Goal: Use online tool/utility: Use online tool/utility

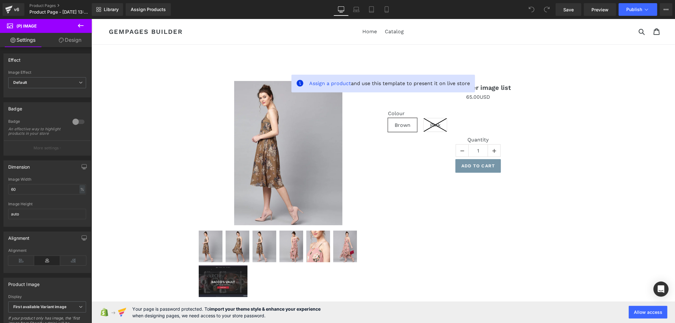
click at [79, 23] on icon at bounding box center [81, 26] width 8 height 8
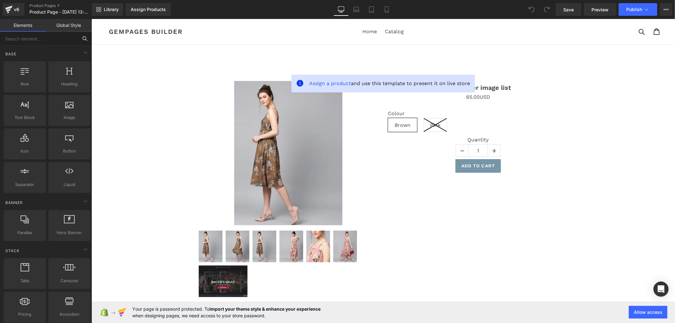
click at [59, 41] on input "text" at bounding box center [39, 39] width 78 height 14
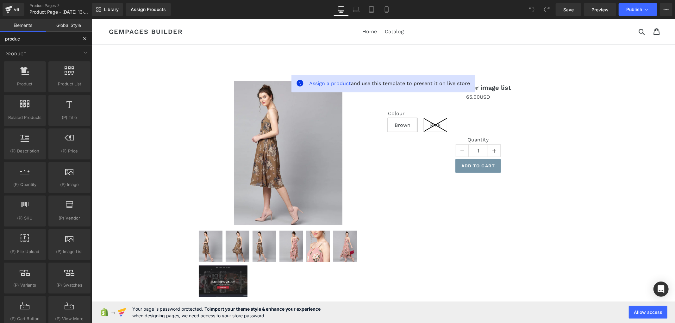
type input "product"
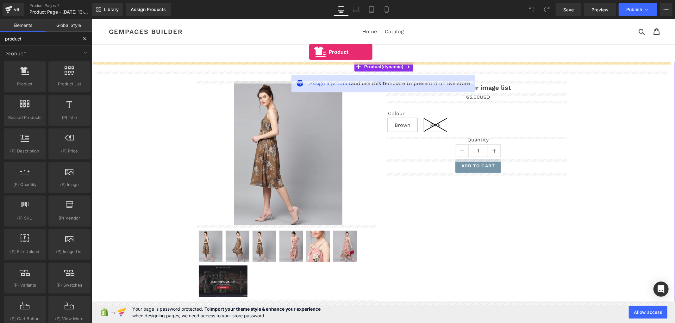
drag, startPoint x: 125, startPoint y: 97, endPoint x: 311, endPoint y: 51, distance: 191.9
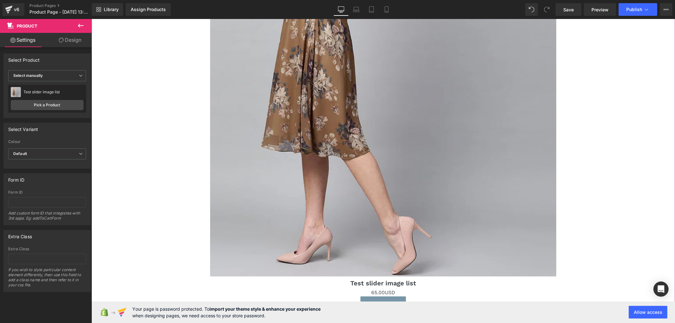
scroll to position [281, 0]
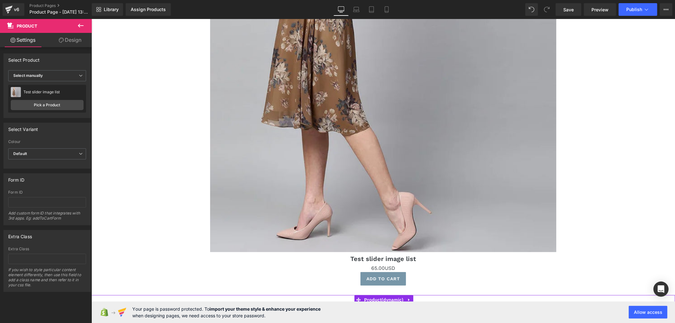
click at [81, 23] on icon at bounding box center [81, 26] width 8 height 8
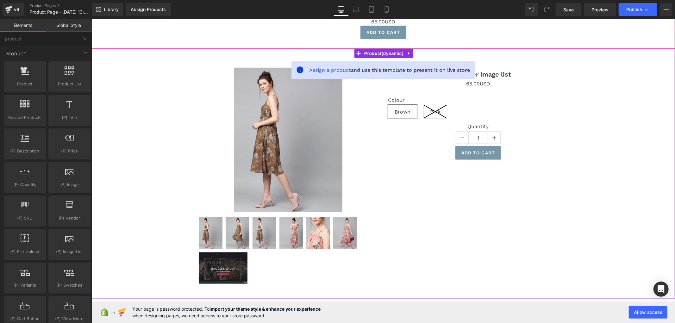
scroll to position [597, 0]
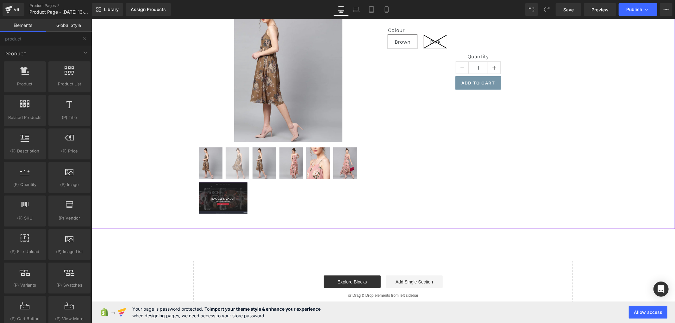
click at [226, 162] on img at bounding box center [237, 163] width 24 height 32
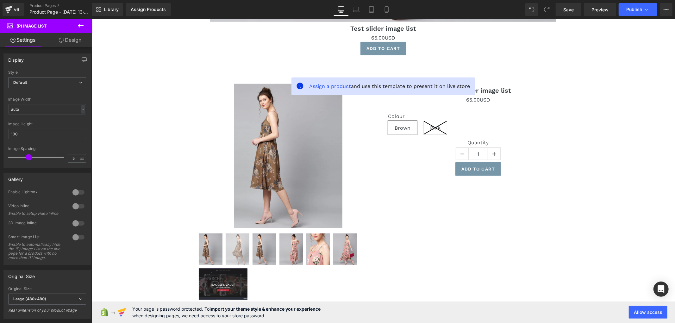
scroll to position [562, 0]
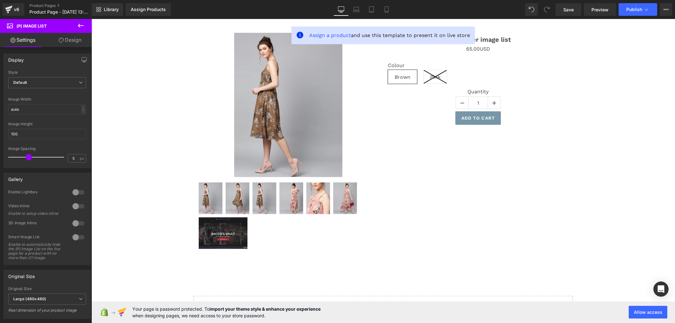
click at [257, 93] on img at bounding box center [288, 105] width 108 height 144
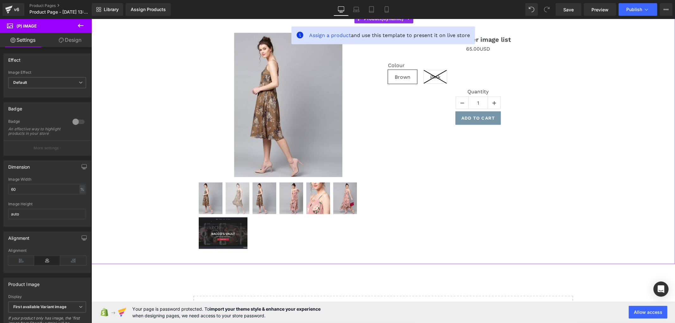
click at [227, 182] on img at bounding box center [237, 198] width 24 height 32
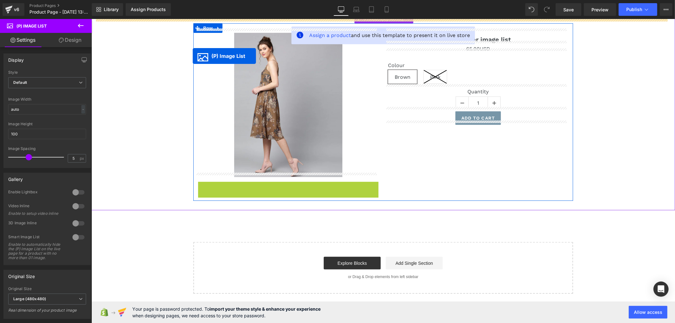
drag, startPoint x: 278, startPoint y: 207, endPoint x: 192, endPoint y: 56, distance: 173.7
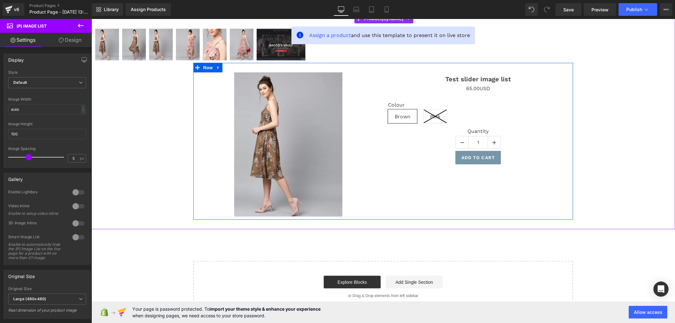
click at [280, 138] on div "Sale Off (P) Image" at bounding box center [288, 144] width 180 height 144
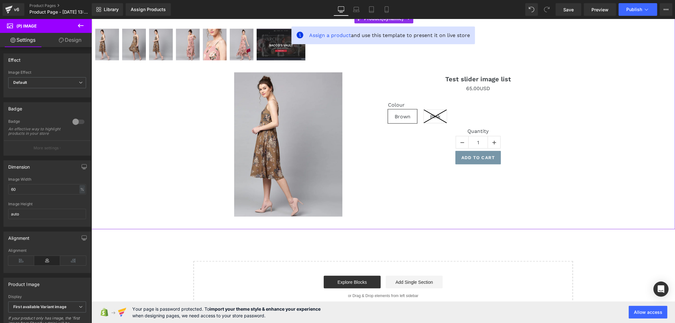
scroll to position [457, 0]
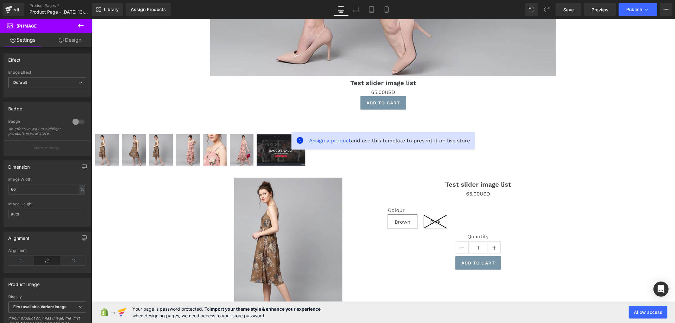
click at [148, 137] on div at bounding box center [382, 150] width 577 height 35
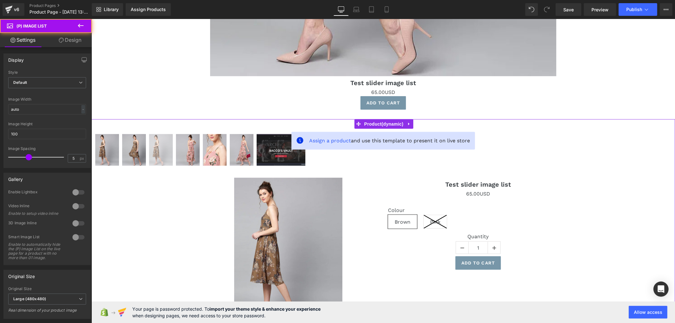
click at [157, 144] on img at bounding box center [161, 150] width 24 height 32
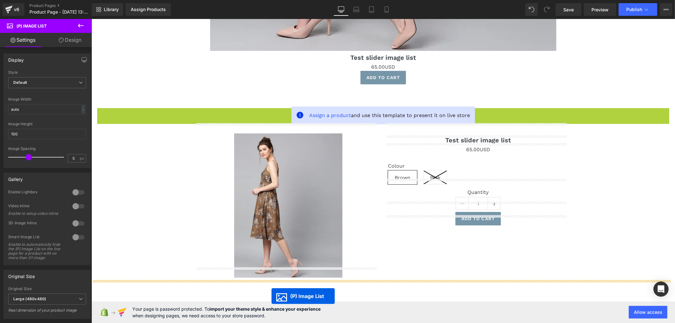
scroll to position [488, 0]
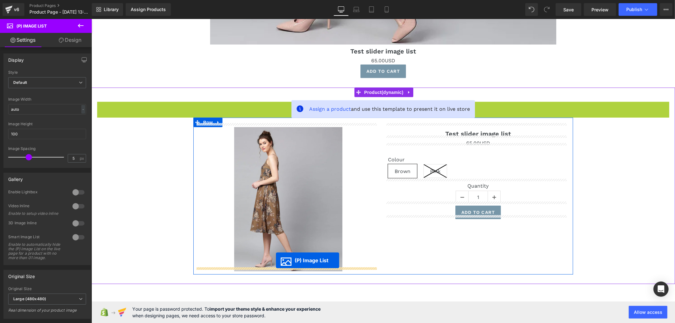
drag, startPoint x: 381, startPoint y: 147, endPoint x: 275, endPoint y: 260, distance: 154.4
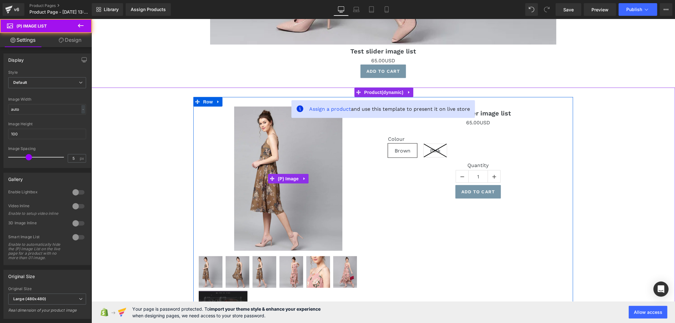
scroll to position [594, 0]
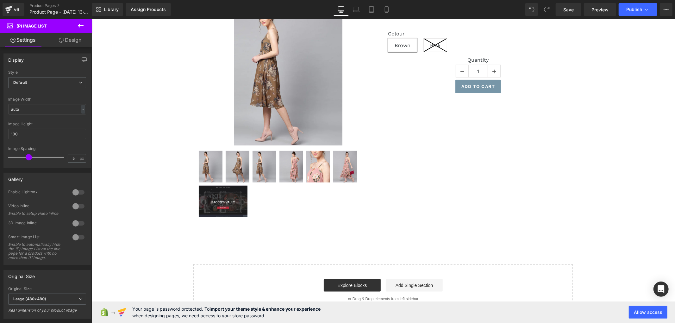
click at [83, 25] on icon at bounding box center [81, 26] width 6 height 4
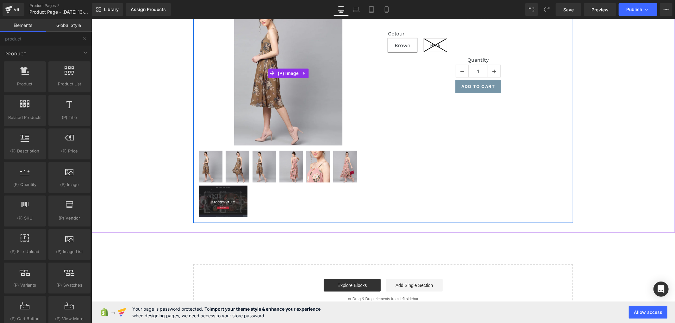
click at [258, 96] on img at bounding box center [288, 73] width 108 height 144
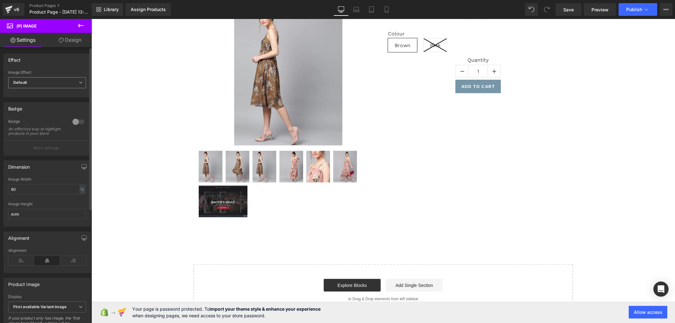
click at [63, 84] on span "Default" at bounding box center [47, 82] width 78 height 11
click at [76, 62] on div "Effect" at bounding box center [47, 60] width 87 height 12
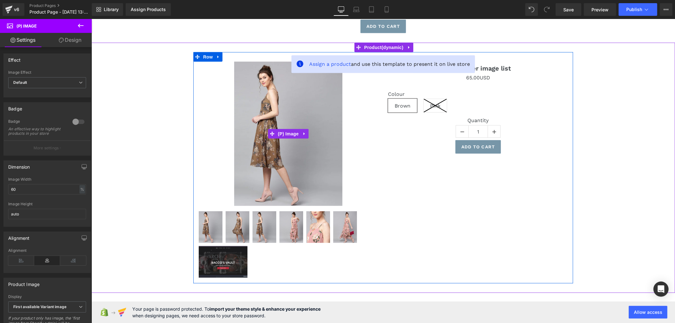
scroll to position [488, 0]
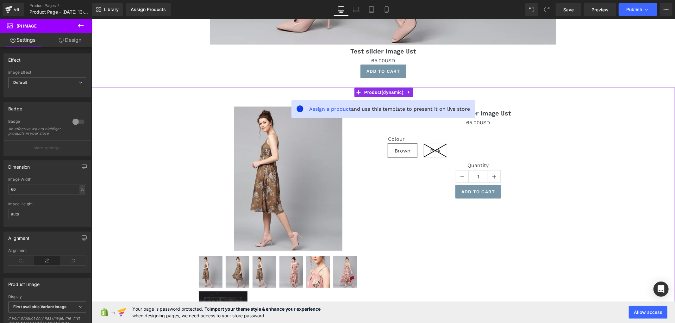
click at [209, 106] on div "Sale Off" at bounding box center [288, 178] width 180 height 144
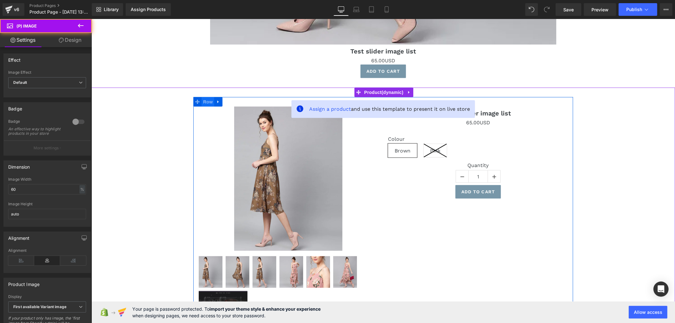
click at [209, 98] on span "Row" at bounding box center [207, 101] width 13 height 9
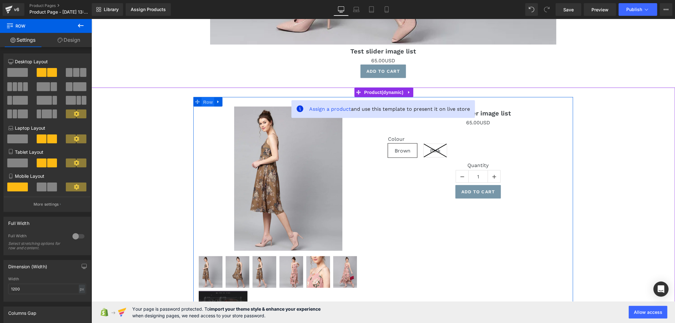
click at [205, 97] on span "Row" at bounding box center [207, 101] width 13 height 9
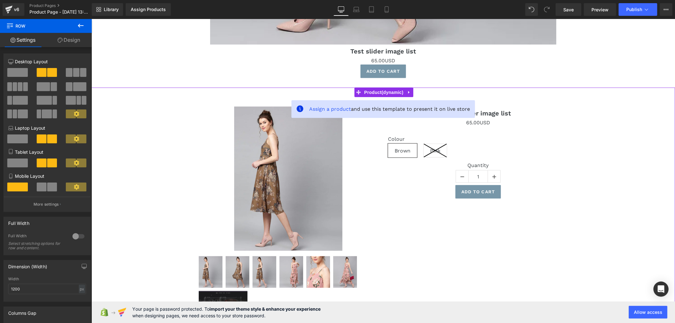
click at [368, 137] on div "Sale Off" at bounding box center [288, 178] width 180 height 144
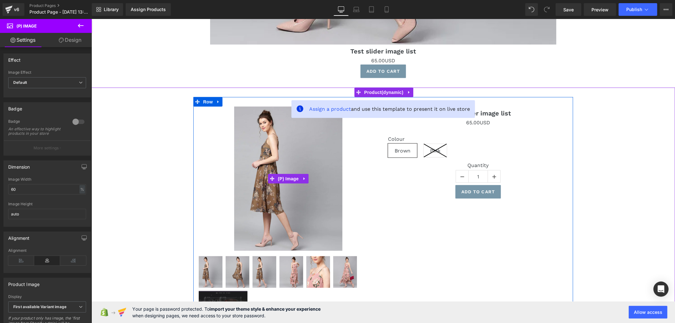
drag, startPoint x: 297, startPoint y: 174, endPoint x: 291, endPoint y: 168, distance: 8.7
click at [297, 174] on ul "(P) Image" at bounding box center [288, 178] width 40 height 9
click at [280, 177] on span "(P) Image" at bounding box center [288, 178] width 24 height 9
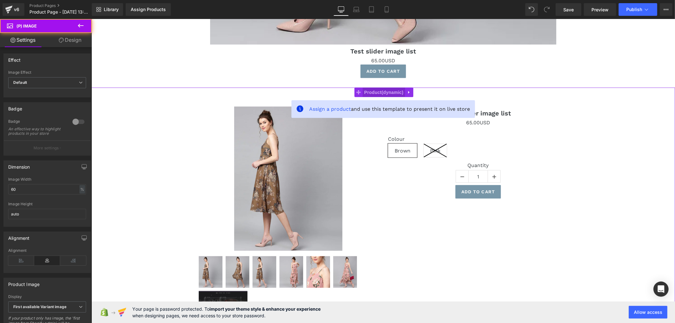
click at [370, 87] on span "Product" at bounding box center [383, 91] width 42 height 9
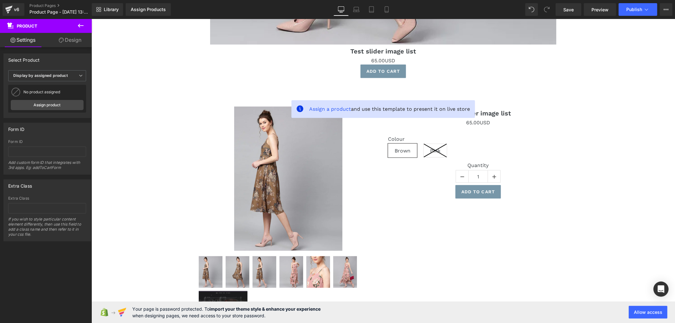
click at [83, 20] on button at bounding box center [81, 26] width 22 height 14
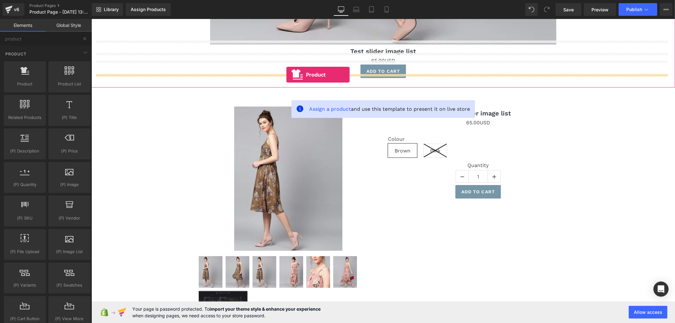
drag, startPoint x: 118, startPoint y: 90, endPoint x: 286, endPoint y: 74, distance: 168.7
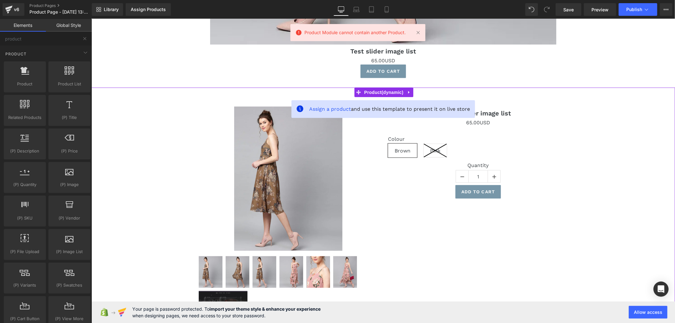
scroll to position [559, 0]
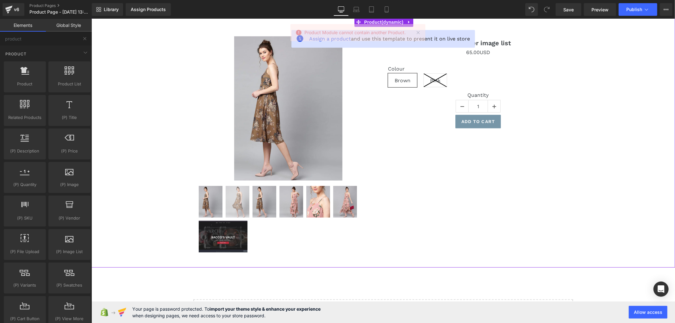
click at [237, 201] on img at bounding box center [237, 202] width 24 height 32
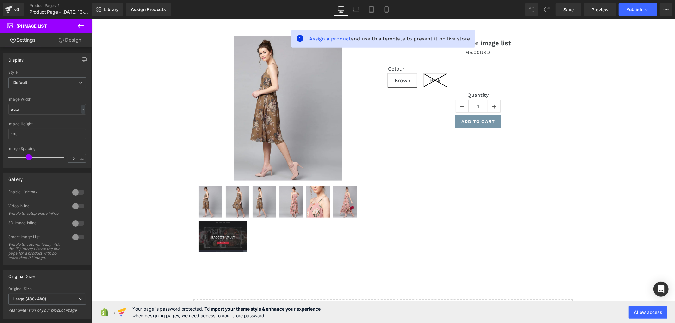
click at [76, 24] on button at bounding box center [81, 26] width 22 height 14
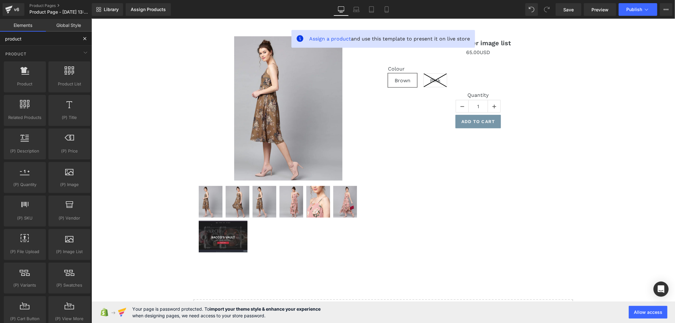
click at [48, 35] on input "product" at bounding box center [39, 39] width 78 height 14
drag, startPoint x: 47, startPoint y: 37, endPoint x: -24, endPoint y: 45, distance: 71.0
click at [0, 45] on html "Product You are previewing how the will restyle your page. You can not edit Ele…" at bounding box center [337, 161] width 675 height 323
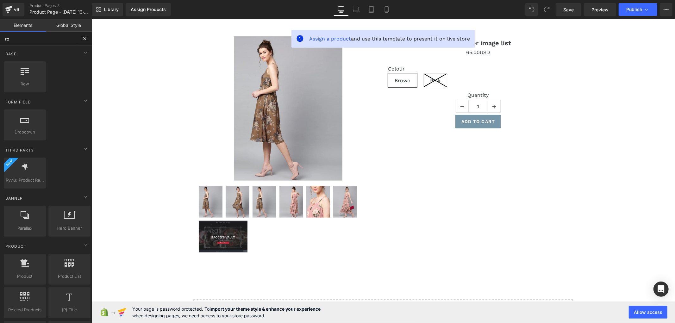
type input "row"
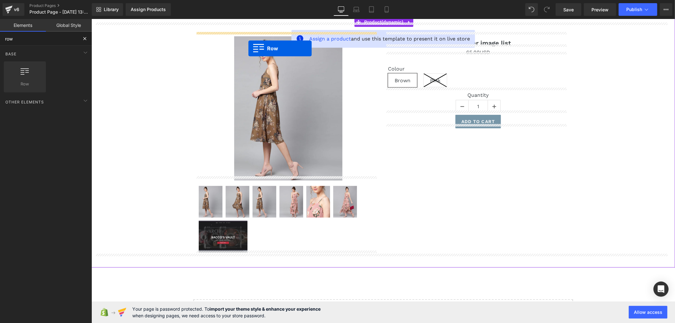
drag, startPoint x: 162, startPoint y: 90, endPoint x: 248, endPoint y: 48, distance: 95.5
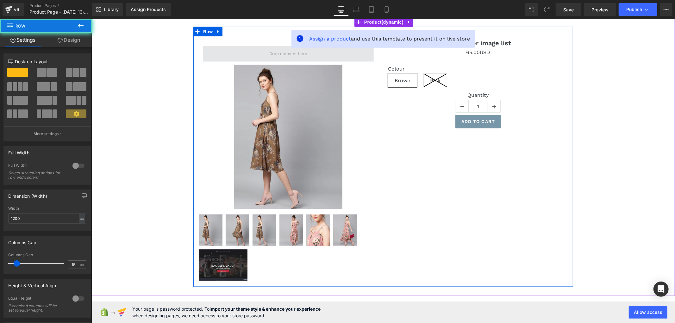
click at [261, 50] on span at bounding box center [287, 54] width 171 height 16
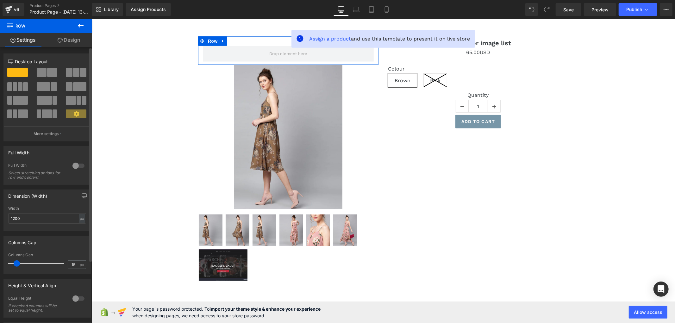
click at [74, 88] on span at bounding box center [79, 86] width 13 height 9
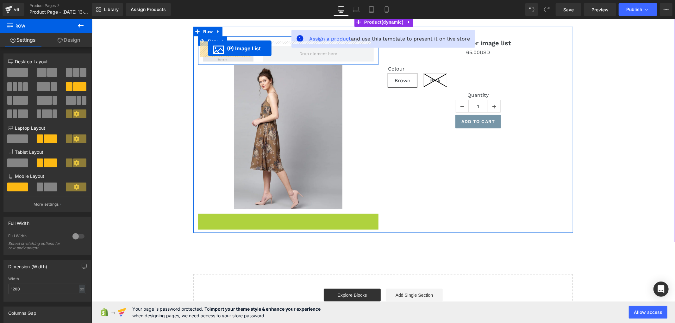
drag, startPoint x: 280, startPoint y: 241, endPoint x: 208, endPoint y: 48, distance: 206.3
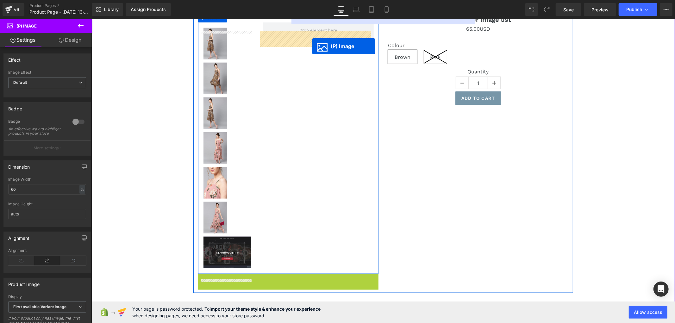
scroll to position [563, 0]
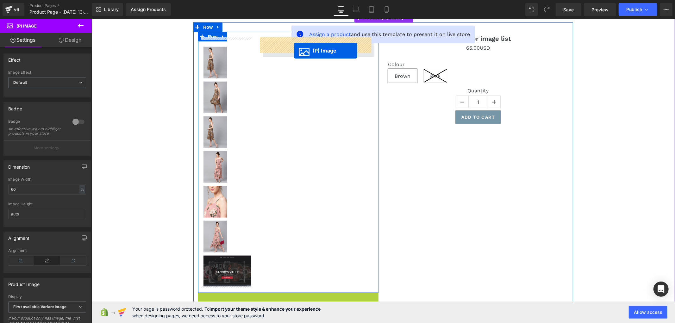
drag, startPoint x: 283, startPoint y: 260, endPoint x: 294, endPoint y: 50, distance: 210.0
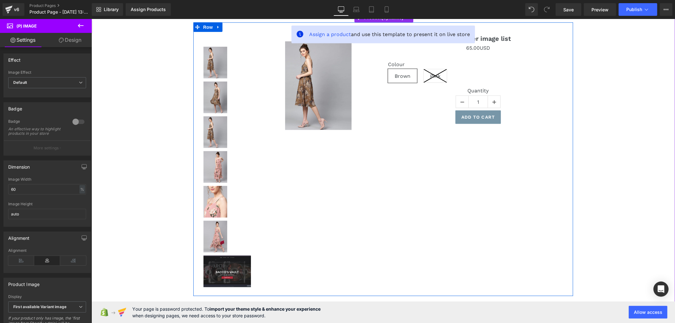
click at [417, 165] on div at bounding box center [383, 159] width 380 height 274
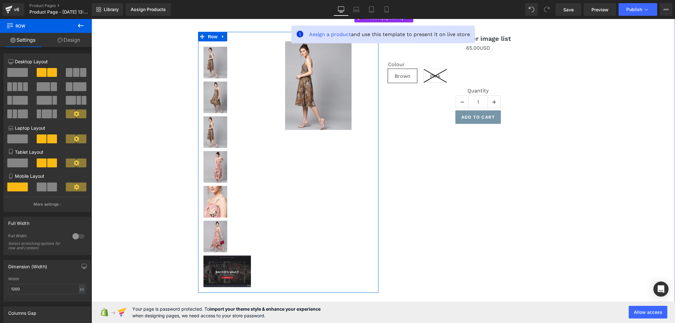
click at [291, 93] on img at bounding box center [318, 85] width 66 height 89
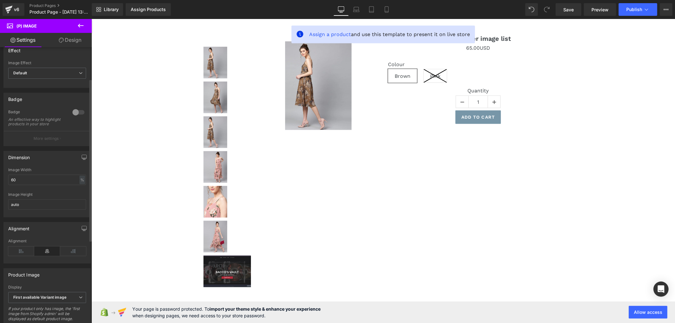
scroll to position [0, 0]
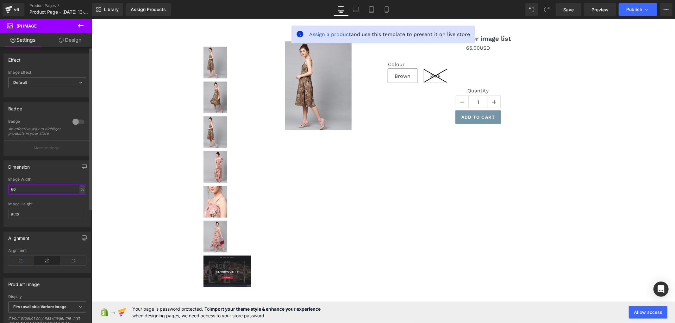
click at [27, 195] on input "60" at bounding box center [47, 189] width 78 height 10
type input "6"
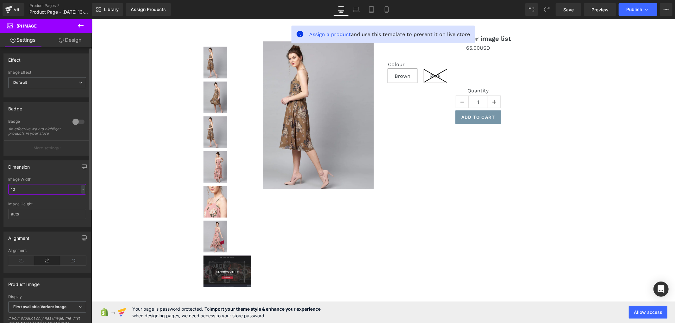
type input "100"
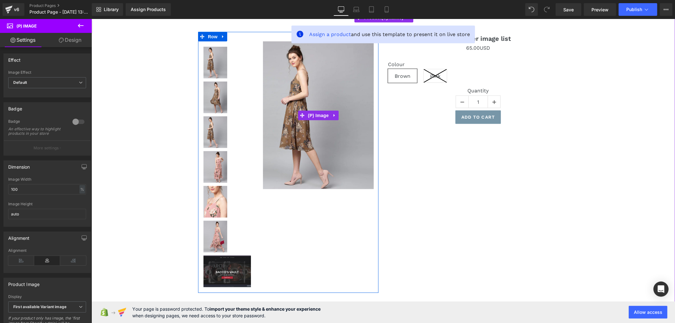
click at [233, 107] on div at bounding box center [227, 168] width 51 height 244
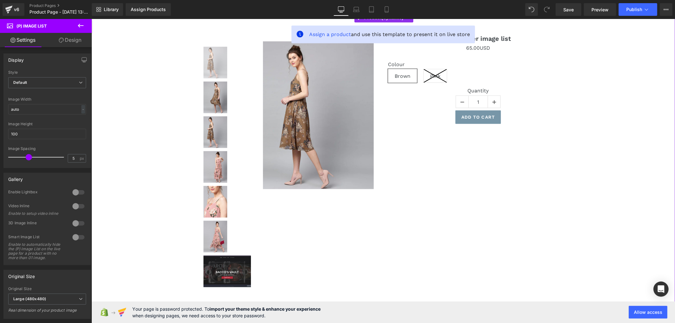
click at [220, 64] on img at bounding box center [215, 62] width 24 height 32
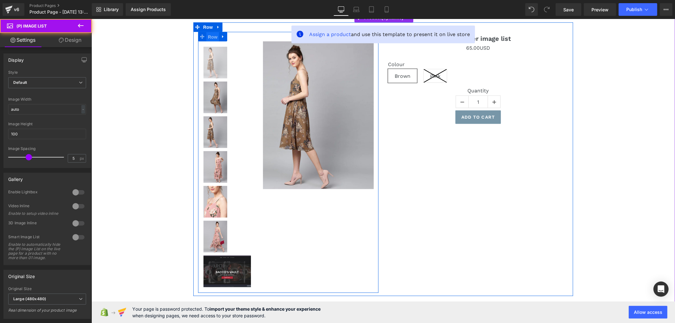
click at [214, 34] on span "Row" at bounding box center [212, 36] width 13 height 9
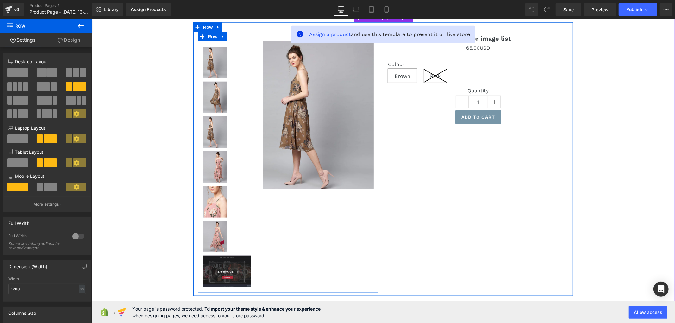
click at [263, 46] on img at bounding box center [318, 115] width 111 height 148
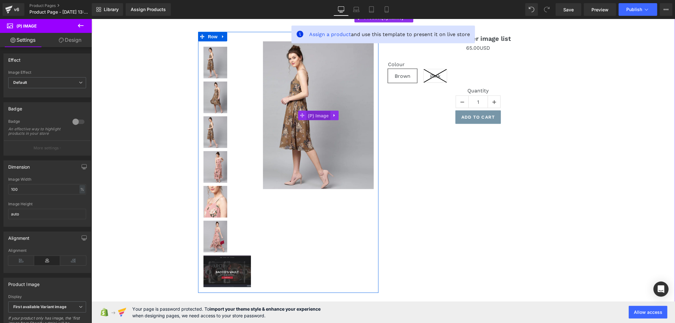
click at [317, 111] on span "(P) Image" at bounding box center [318, 115] width 24 height 9
click at [309, 114] on span "(P) Image" at bounding box center [318, 114] width 24 height 9
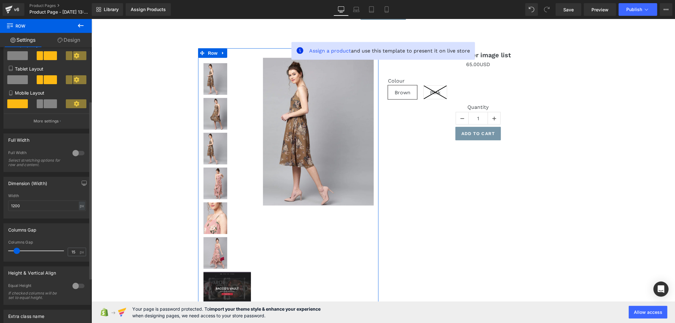
scroll to position [140, 0]
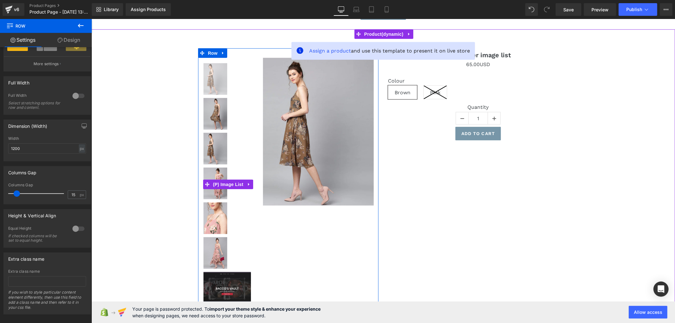
click at [212, 67] on img at bounding box center [215, 79] width 24 height 32
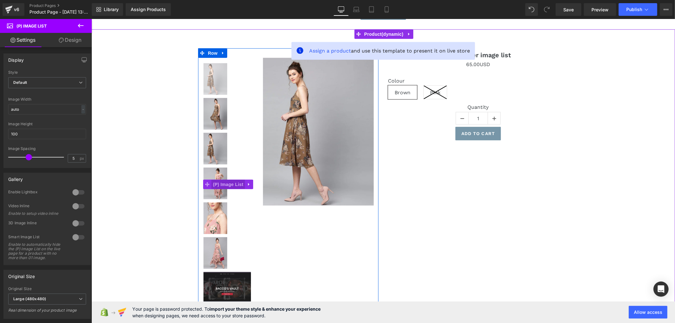
click at [226, 179] on span "(P) Image List" at bounding box center [228, 183] width 34 height 9
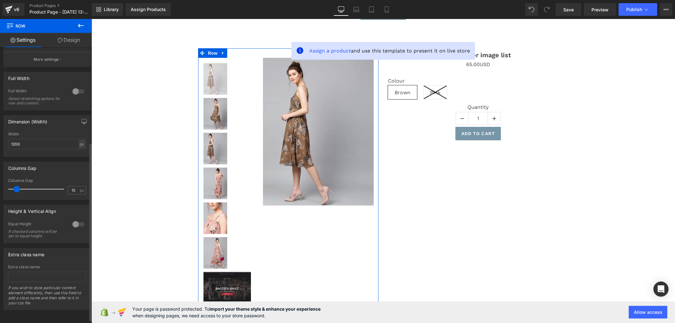
scroll to position [153, 0]
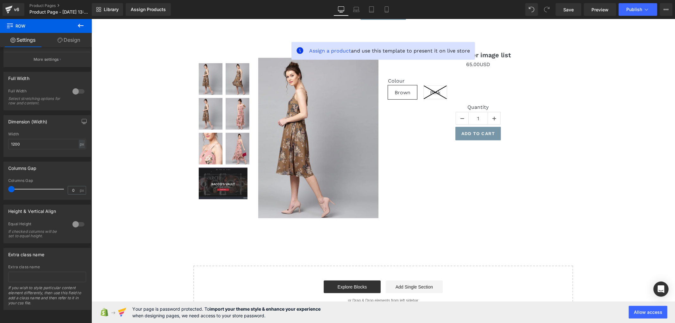
drag, startPoint x: 15, startPoint y: 183, endPoint x: -18, endPoint y: 182, distance: 32.6
click at [0, 182] on html "(P) Image List You are previewing how the will restyle your page. You can not e…" at bounding box center [337, 161] width 675 height 323
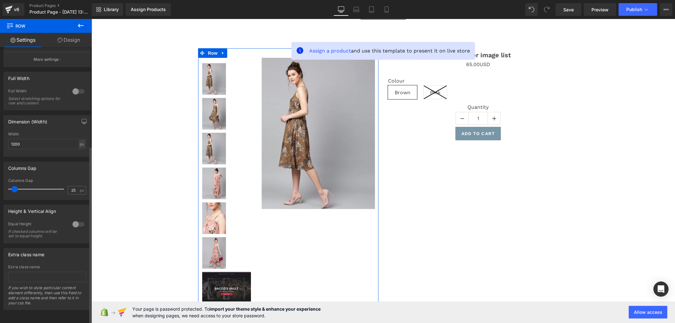
type input "26"
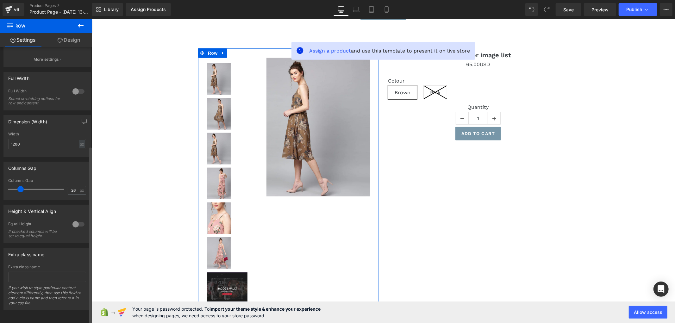
drag, startPoint x: 8, startPoint y: 182, endPoint x: 17, endPoint y: 182, distance: 8.5
click at [17, 186] on span at bounding box center [20, 189] width 6 height 6
click at [287, 110] on img at bounding box center [318, 127] width 104 height 138
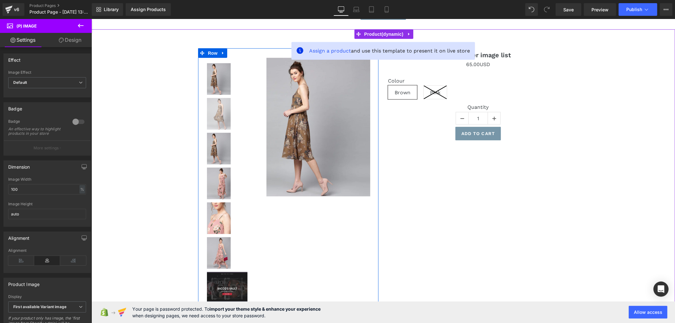
click at [217, 105] on img at bounding box center [219, 114] width 24 height 32
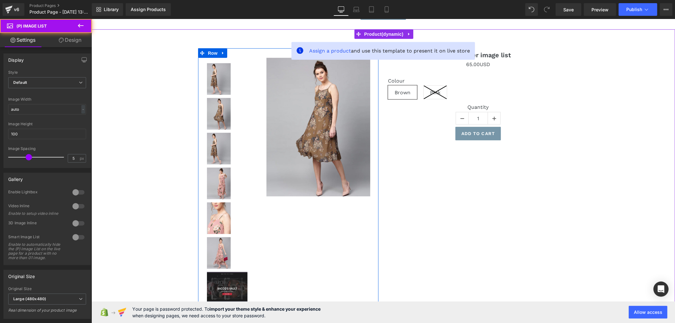
click at [373, 109] on div "Sale Off (P) Image" at bounding box center [318, 127] width 120 height 138
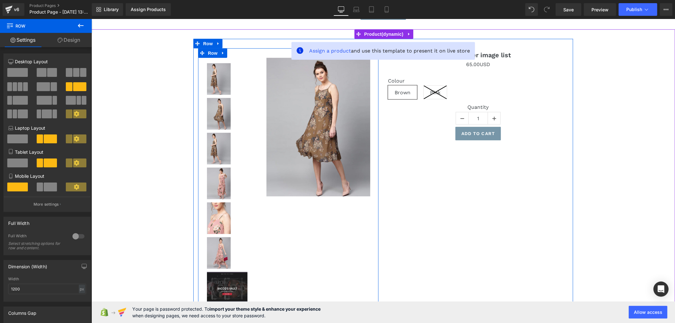
click at [331, 111] on img at bounding box center [318, 127] width 104 height 138
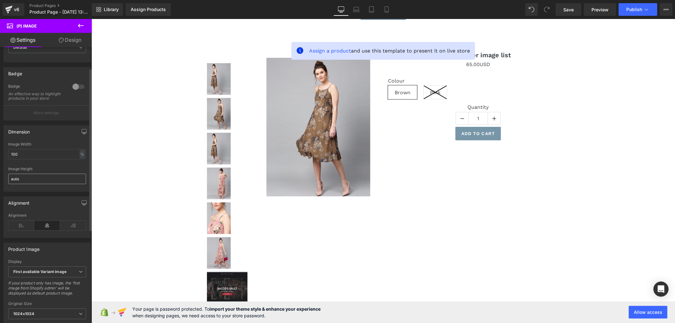
scroll to position [70, 0]
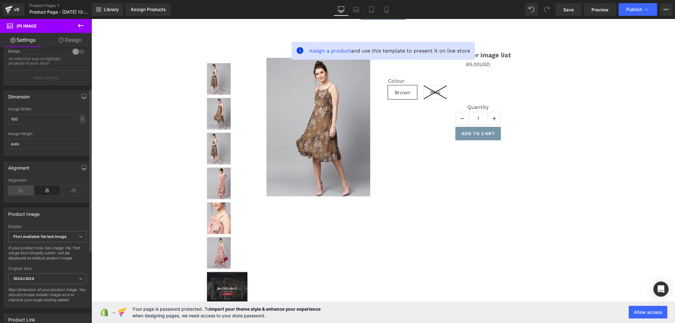
click at [19, 194] on icon at bounding box center [21, 190] width 26 height 9
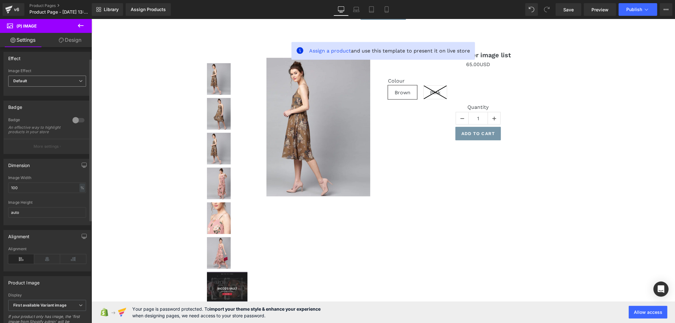
scroll to position [0, 0]
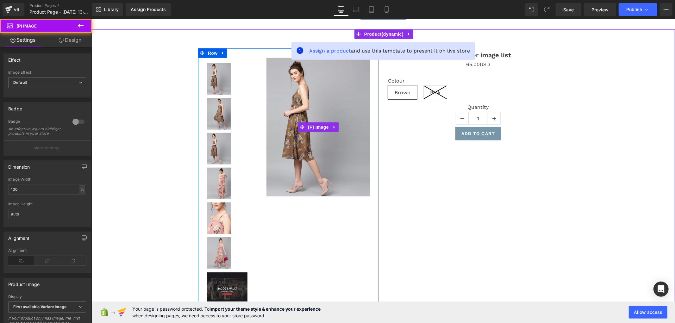
click at [284, 94] on img at bounding box center [318, 127] width 104 height 138
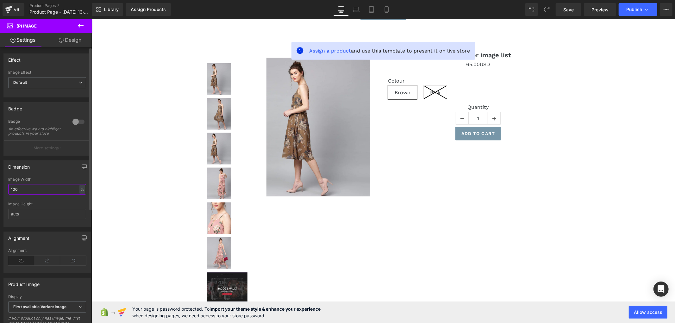
click at [25, 193] on input "100" at bounding box center [47, 189] width 78 height 10
type input "1"
type input "2"
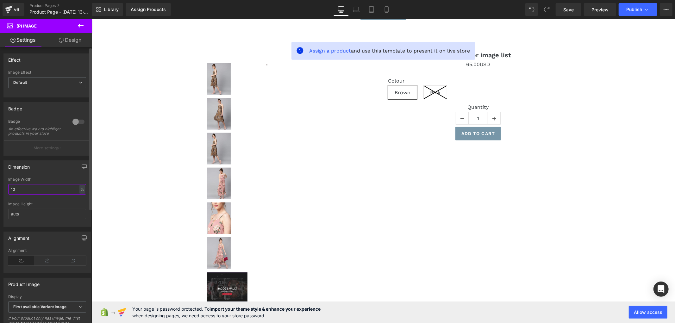
type input "100"
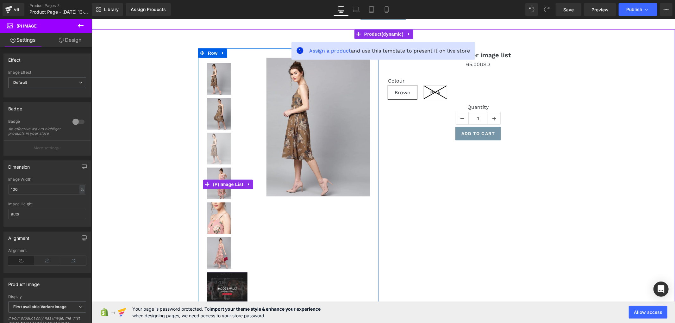
click at [217, 151] on img at bounding box center [219, 149] width 24 height 32
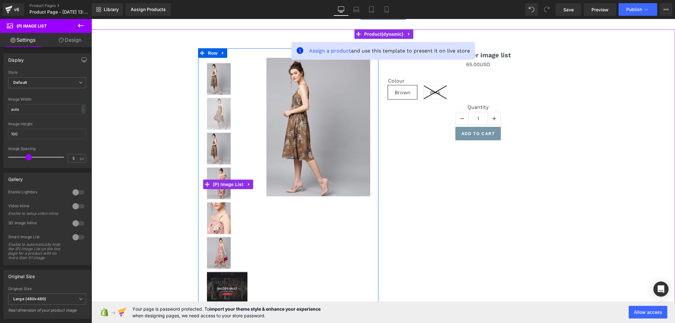
click at [219, 111] on img at bounding box center [219, 114] width 24 height 32
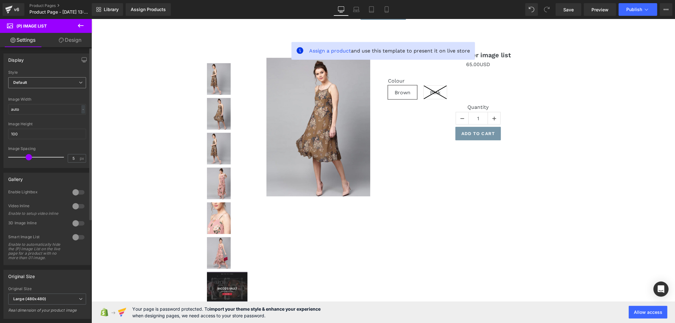
click at [68, 86] on span "Default" at bounding box center [47, 82] width 78 height 11
click at [49, 108] on input "auto" at bounding box center [47, 109] width 78 height 10
click at [53, 82] on span "Default" at bounding box center [47, 82] width 78 height 11
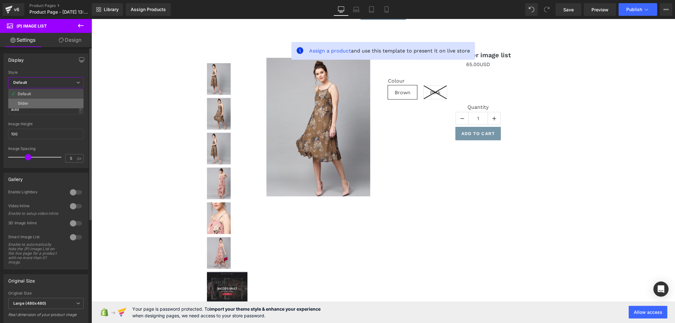
click at [47, 102] on li "Slider" at bounding box center [45, 103] width 75 height 9
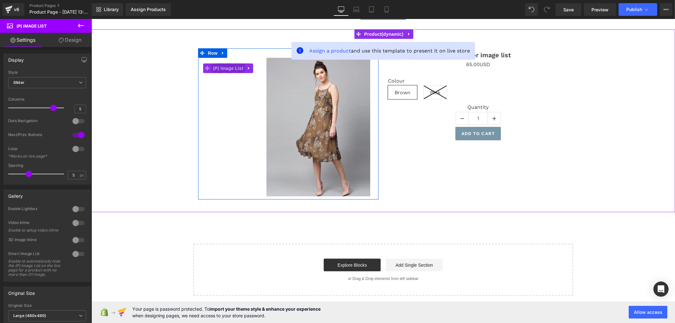
click at [220, 65] on span "(P) Image List" at bounding box center [228, 67] width 34 height 9
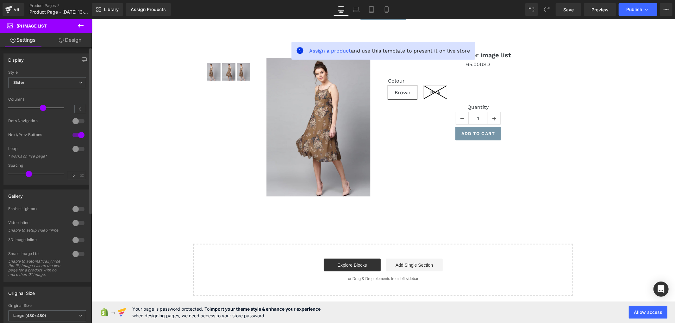
type input "1"
drag, startPoint x: 50, startPoint y: 106, endPoint x: -3, endPoint y: 111, distance: 52.5
click at [0, 111] on html "(P) Image List You are previewing how the will restyle your page. You can not e…" at bounding box center [337, 161] width 675 height 323
click at [81, 105] on input "1" at bounding box center [80, 109] width 11 height 8
type input "3"
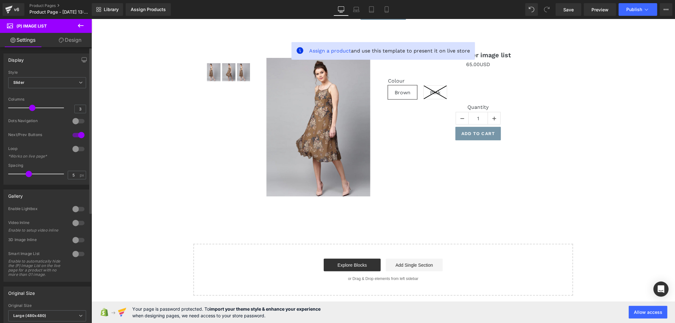
click at [67, 94] on div at bounding box center [47, 93] width 78 height 4
click at [80, 106] on input "3" at bounding box center [80, 109] width 11 height 8
type input "1"
click at [251, 68] on div "‹ ›" at bounding box center [228, 90] width 60 height 64
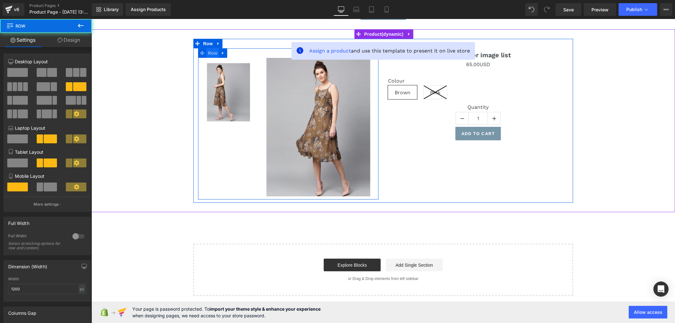
click at [213, 48] on span "Row" at bounding box center [212, 52] width 13 height 9
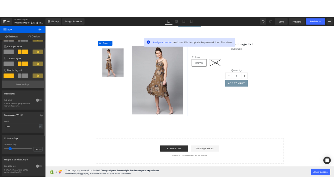
scroll to position [70, 0]
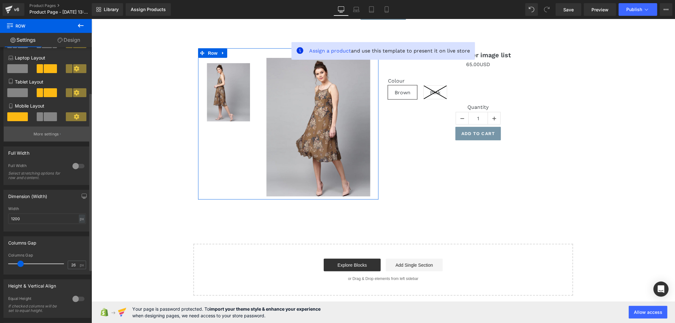
click at [54, 136] on p "More settings" at bounding box center [46, 134] width 25 height 6
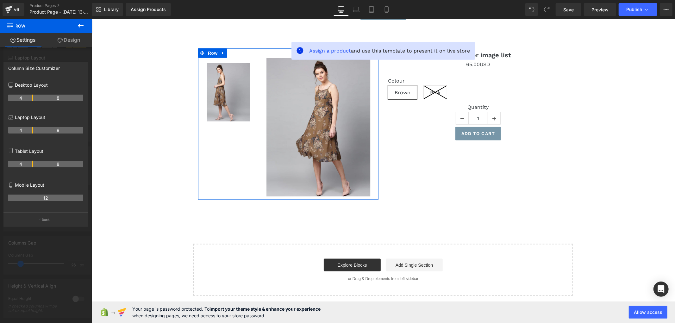
drag, startPoint x: 33, startPoint y: 98, endPoint x: 27, endPoint y: 102, distance: 7.5
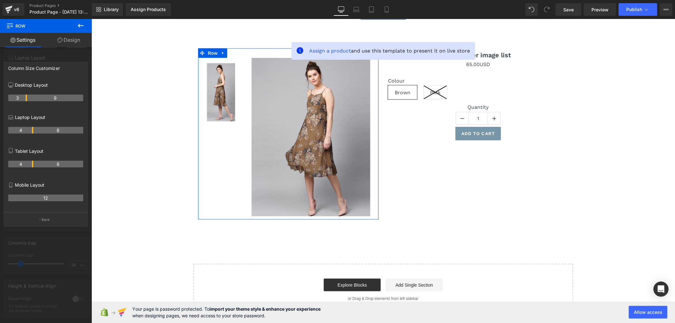
drag, startPoint x: 32, startPoint y: 96, endPoint x: 26, endPoint y: 102, distance: 8.5
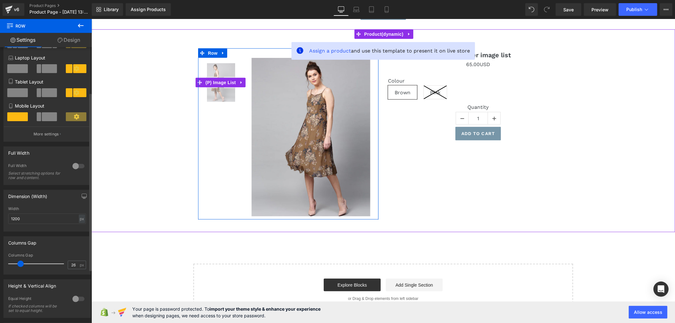
click at [211, 86] on img at bounding box center [221, 82] width 29 height 38
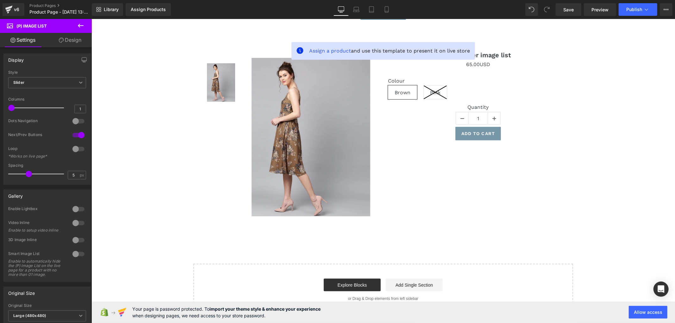
click at [78, 26] on icon at bounding box center [81, 26] width 8 height 8
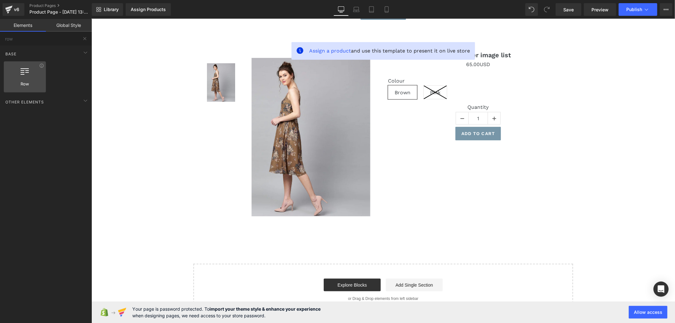
click at [28, 77] on div at bounding box center [25, 73] width 38 height 14
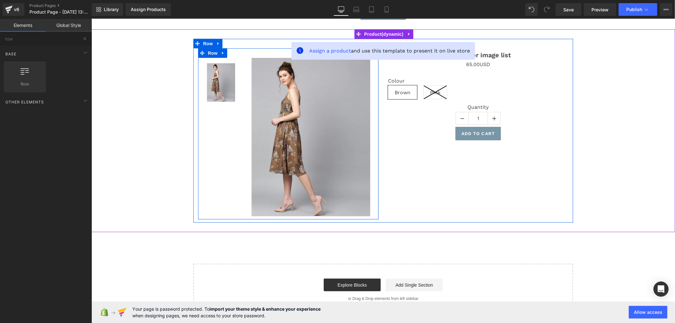
click at [216, 103] on div "‹" at bounding box center [288, 133] width 180 height 171
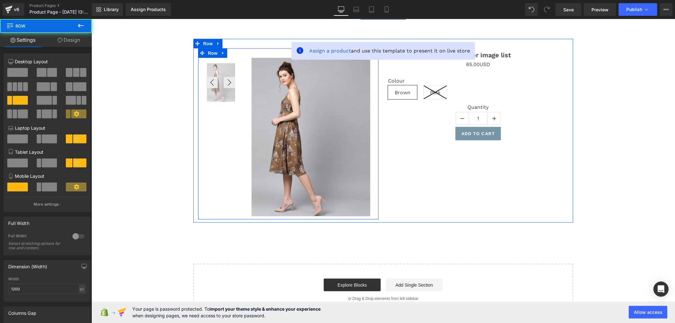
click at [216, 86] on img at bounding box center [221, 82] width 29 height 38
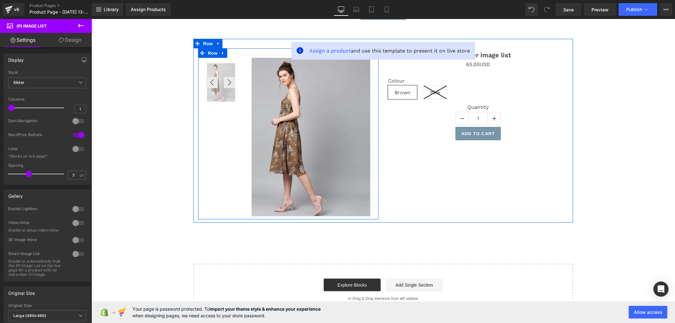
click at [214, 71] on img at bounding box center [221, 82] width 29 height 38
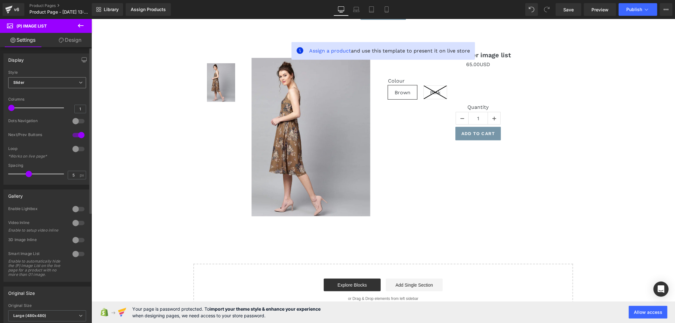
click at [51, 79] on span "Slider" at bounding box center [47, 82] width 78 height 11
click at [40, 91] on li "Default" at bounding box center [45, 93] width 75 height 9
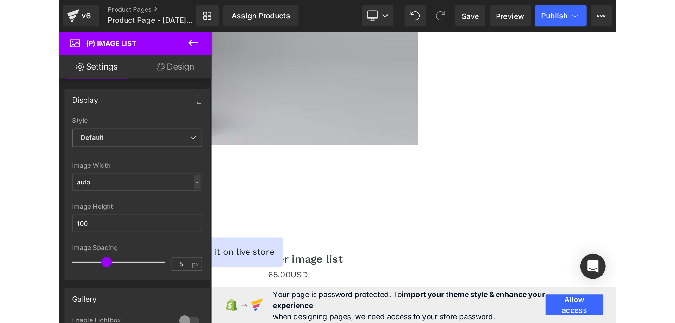
scroll to position [547, 0]
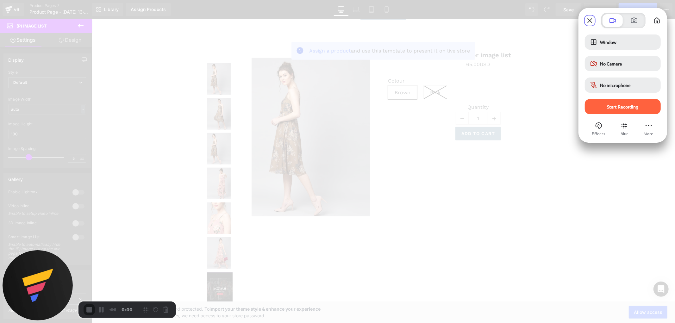
click at [641, 112] on div "Start Recording" at bounding box center [622, 106] width 76 height 15
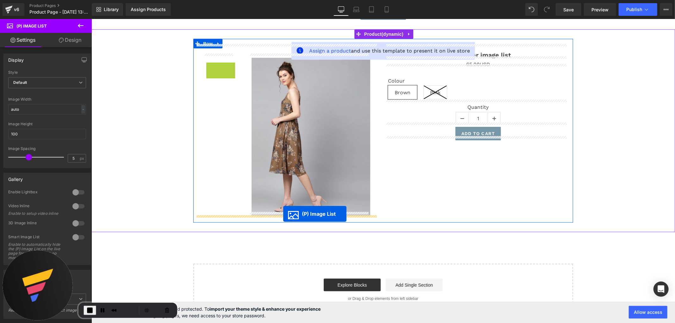
drag, startPoint x: 217, startPoint y: 179, endPoint x: 283, endPoint y: 213, distance: 74.0
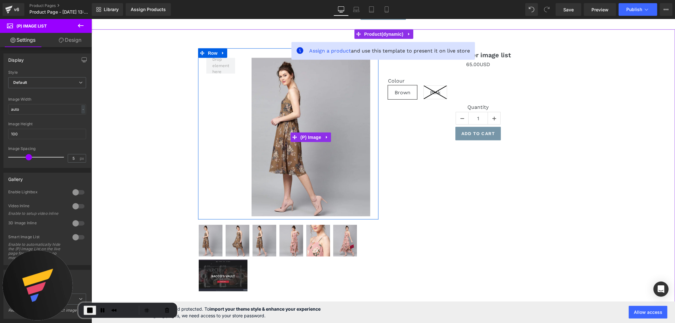
click at [287, 172] on img at bounding box center [310, 137] width 119 height 158
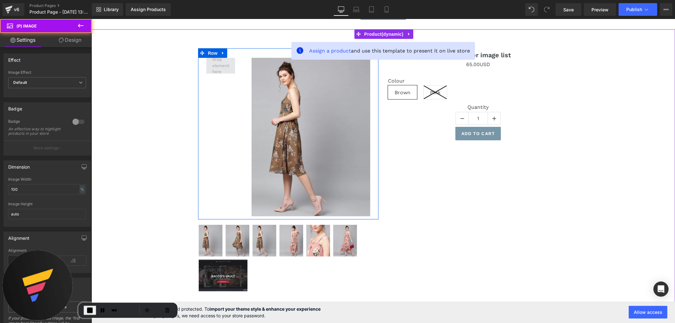
click at [231, 68] on span at bounding box center [220, 66] width 29 height 16
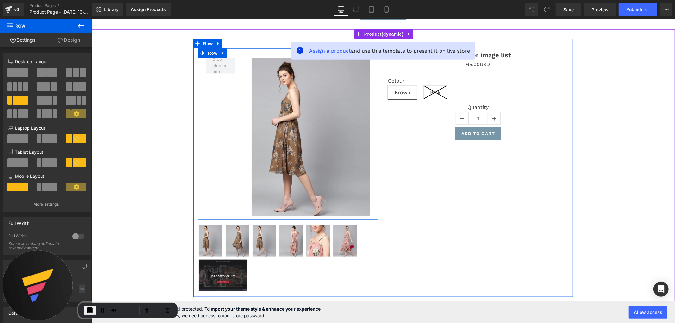
click at [268, 70] on img at bounding box center [310, 137] width 119 height 158
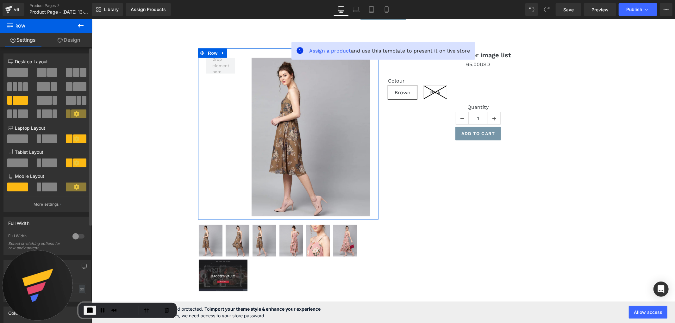
click at [20, 73] on span at bounding box center [17, 72] width 21 height 9
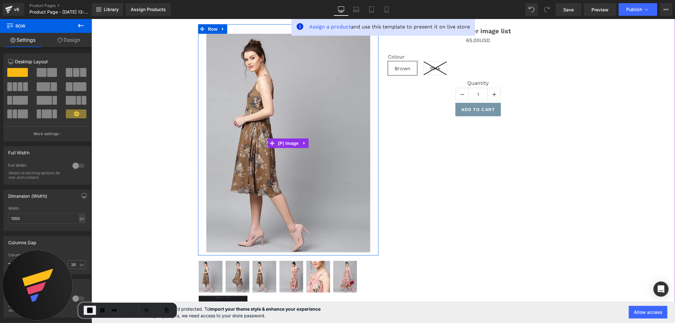
scroll to position [582, 0]
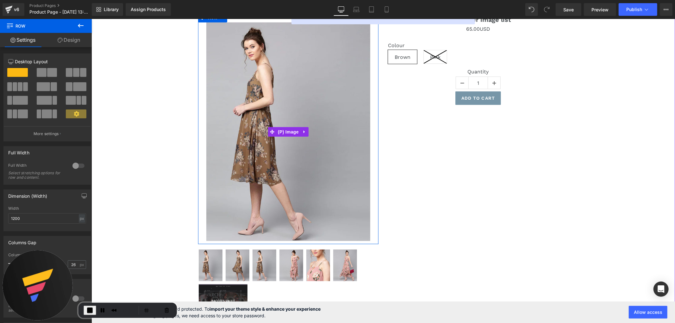
click at [297, 163] on img at bounding box center [288, 131] width 164 height 219
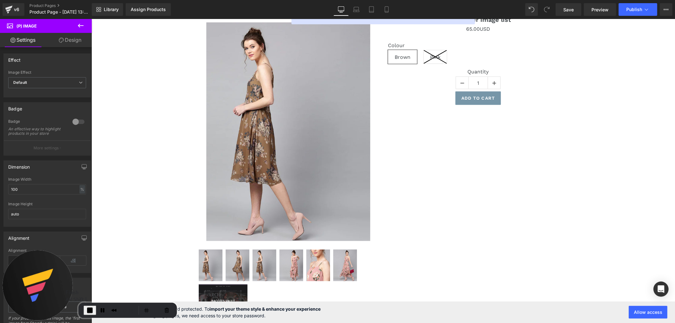
click at [89, 309] on span "End Recording" at bounding box center [90, 310] width 8 height 8
